Goal: Book appointment/travel/reservation

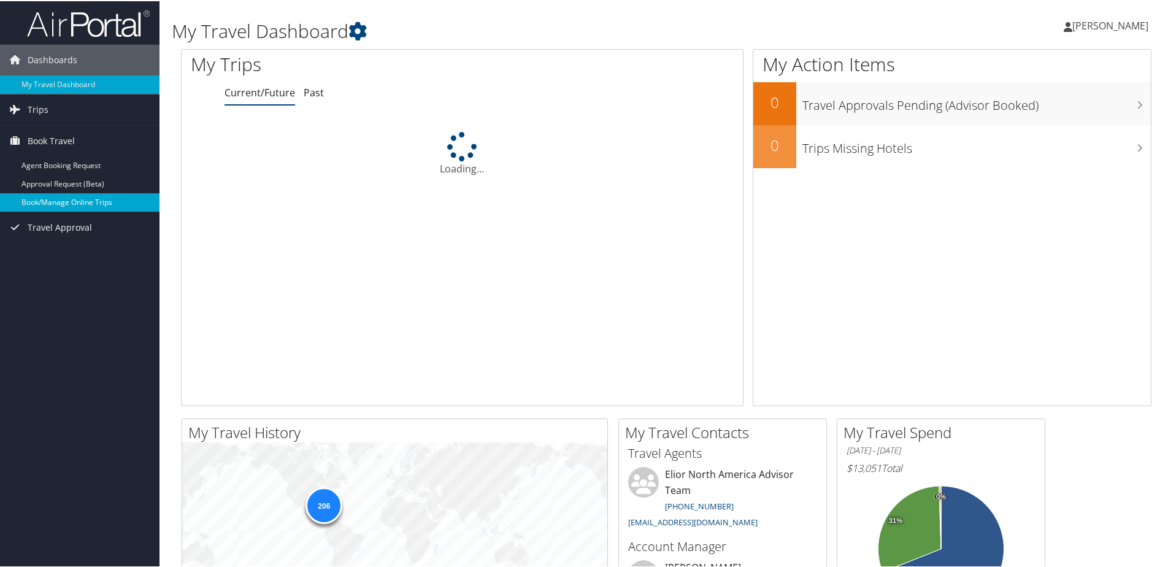
click at [58, 196] on link "Book/Manage Online Trips" at bounding box center [79, 201] width 159 height 18
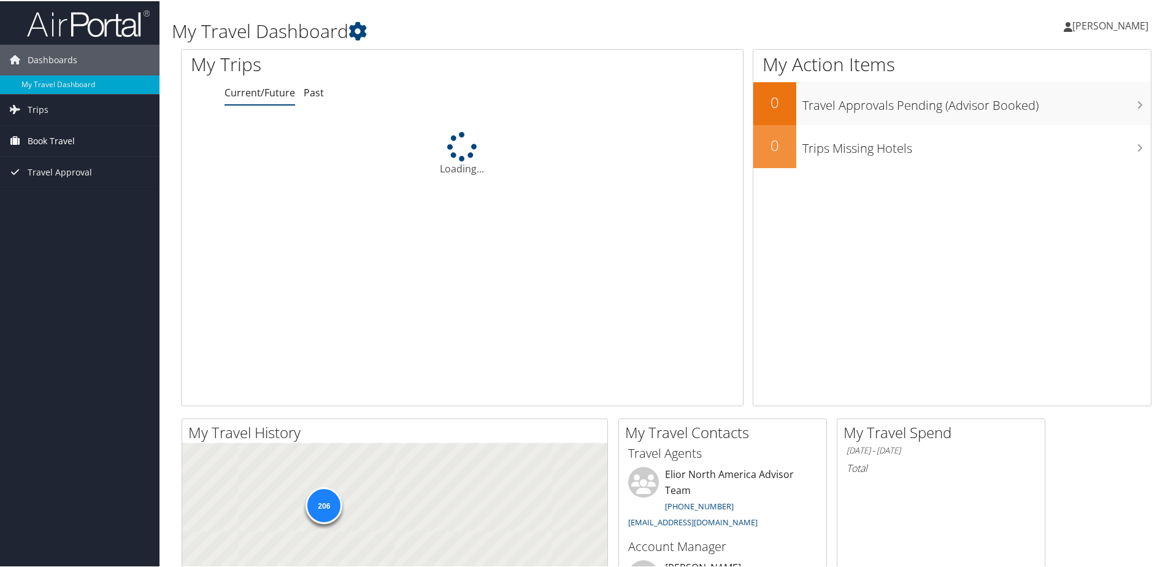
click at [63, 137] on span "Book Travel" at bounding box center [51, 139] width 47 height 31
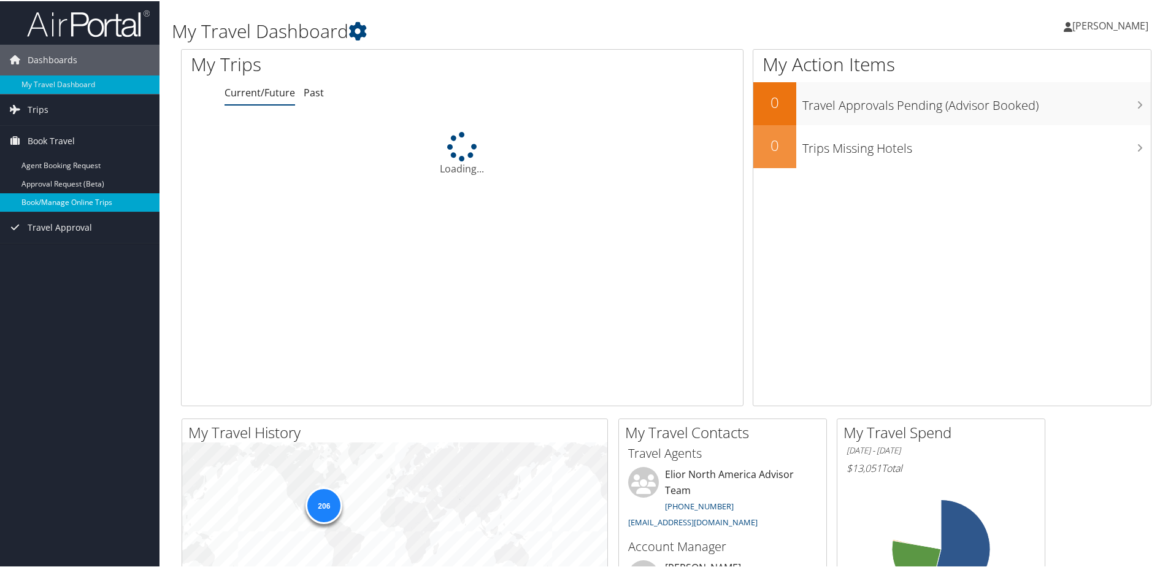
click at [60, 197] on link "Book/Manage Online Trips" at bounding box center [79, 201] width 159 height 18
